Goal: Find specific page/section: Find specific page/section

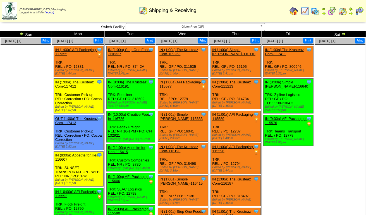
click at [165, 28] on span "GlutenFree (GF)" at bounding box center [192, 26] width 129 height 7
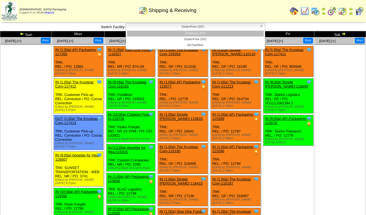
click at [166, 35] on li "FreeFrom (FF)" at bounding box center [195, 34] width 137 height 6
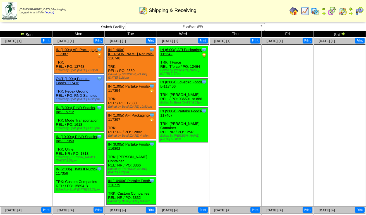
click at [160, 27] on span "FreeFrom (FF)" at bounding box center [192, 26] width 129 height 7
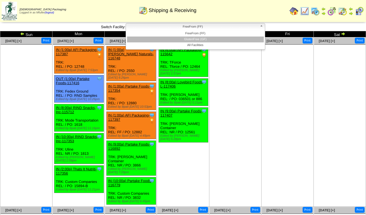
click at [174, 40] on li "GlutenFree (GF)" at bounding box center [195, 40] width 137 height 6
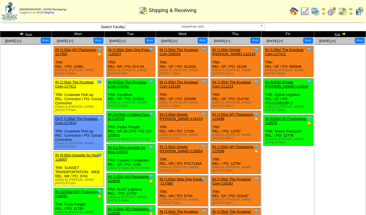
click at [202, 26] on span "GlutenFree (GF)" at bounding box center [192, 26] width 129 height 7
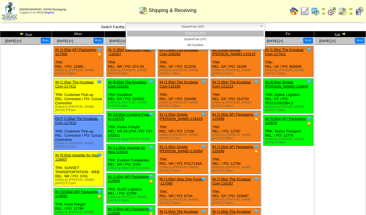
click at [201, 31] on li "FreeFrom (FF)" at bounding box center [195, 34] width 137 height 6
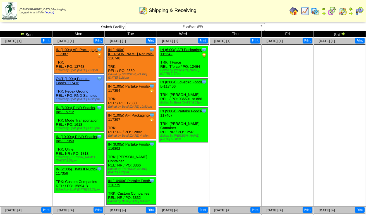
scroll to position [28, 0]
click at [162, 28] on span "FreeFrom (FF)" at bounding box center [192, 26] width 129 height 7
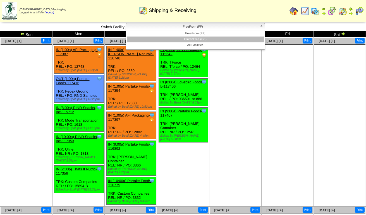
click at [161, 39] on li "GlutenFree (GF)" at bounding box center [195, 40] width 137 height 6
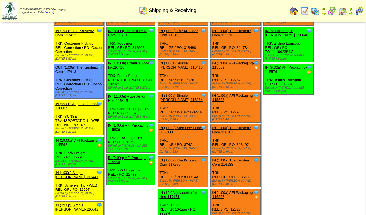
scroll to position [56, 0]
